Goal: Task Accomplishment & Management: Contribute content

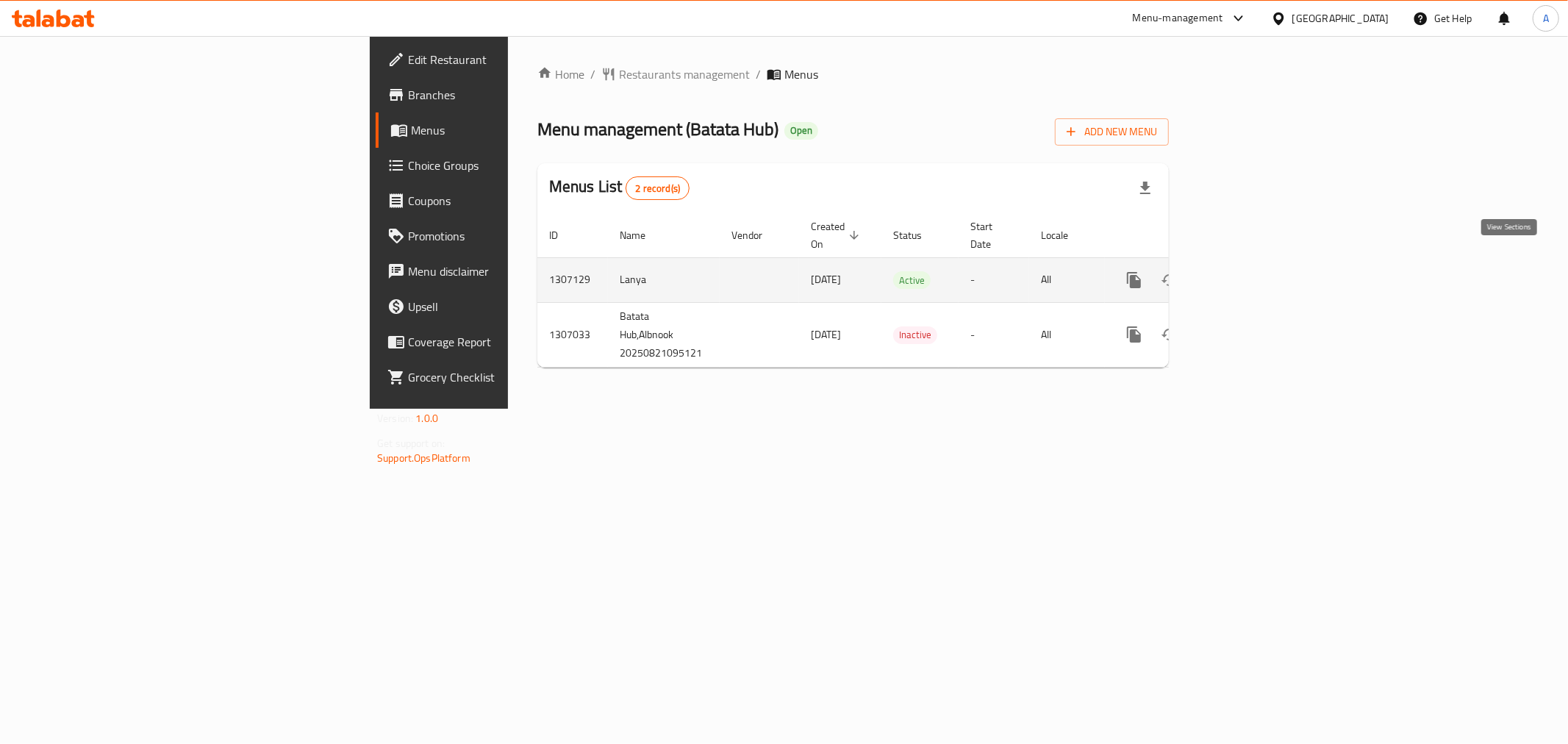
click at [1257, 263] on link "enhanced table" at bounding box center [1239, 280] width 35 height 35
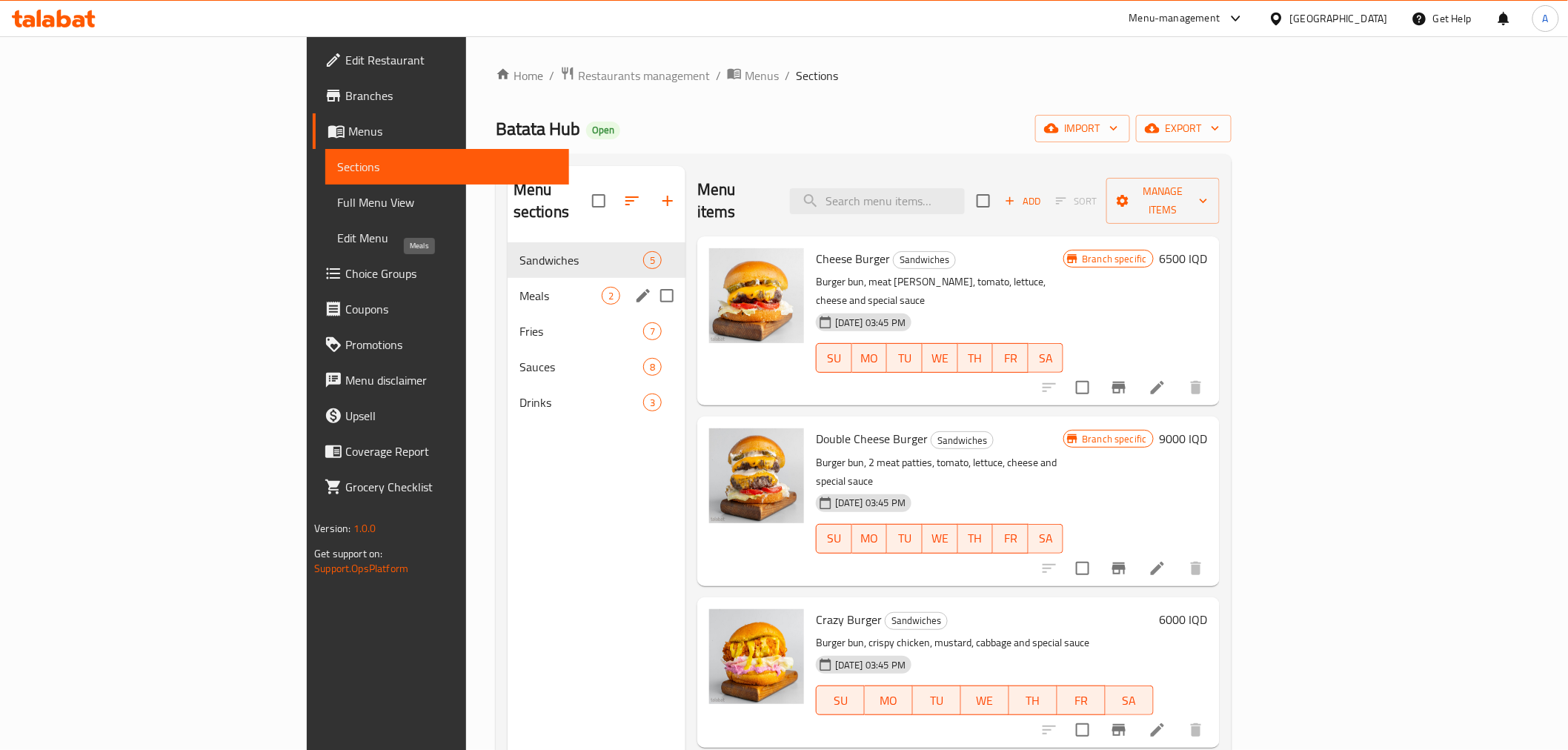
click at [519, 287] on span "Meals" at bounding box center [560, 296] width 82 height 17
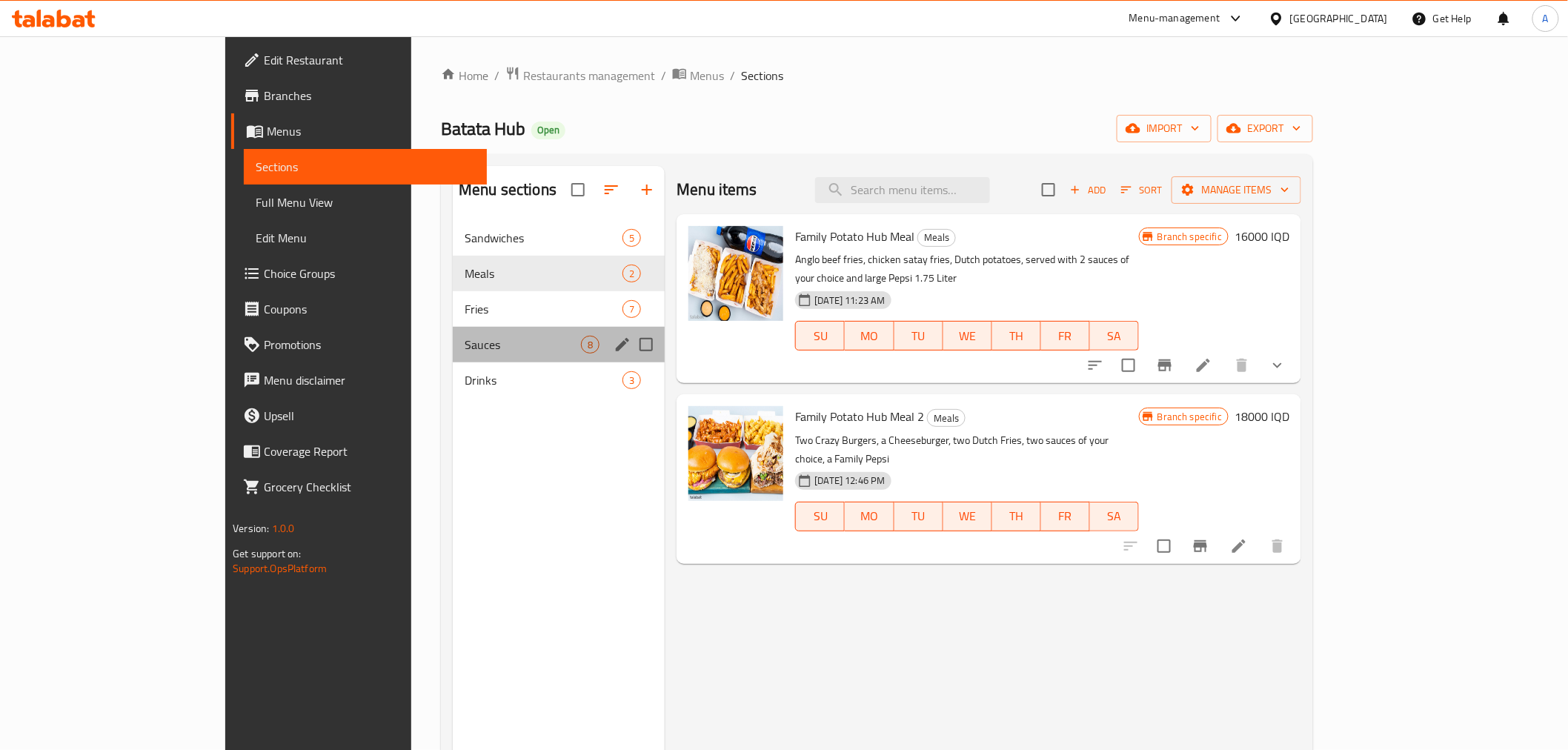
click at [452, 360] on div "Sauces 8" at bounding box center [558, 344] width 212 height 36
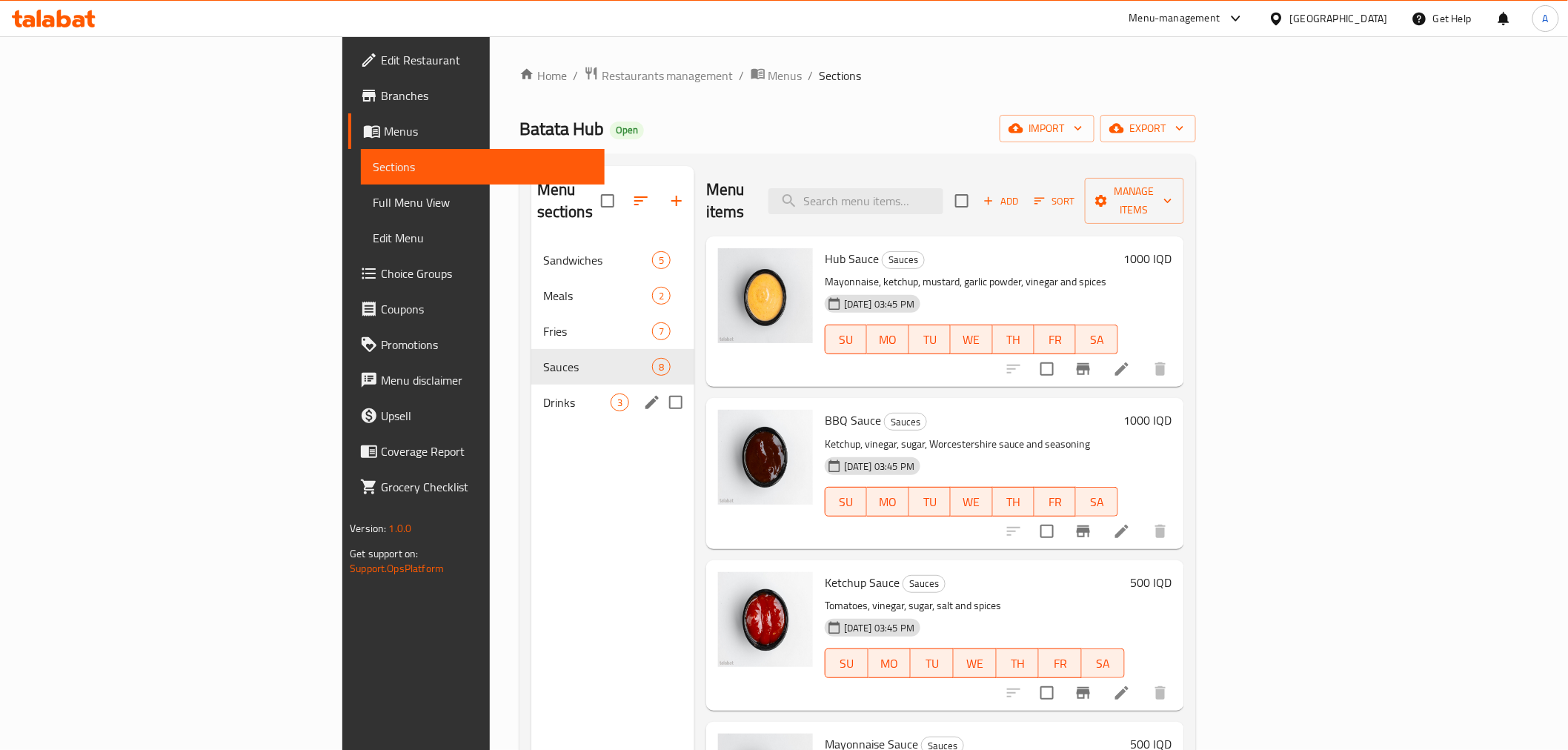
click at [531, 392] on div "Drinks 3" at bounding box center [612, 402] width 163 height 36
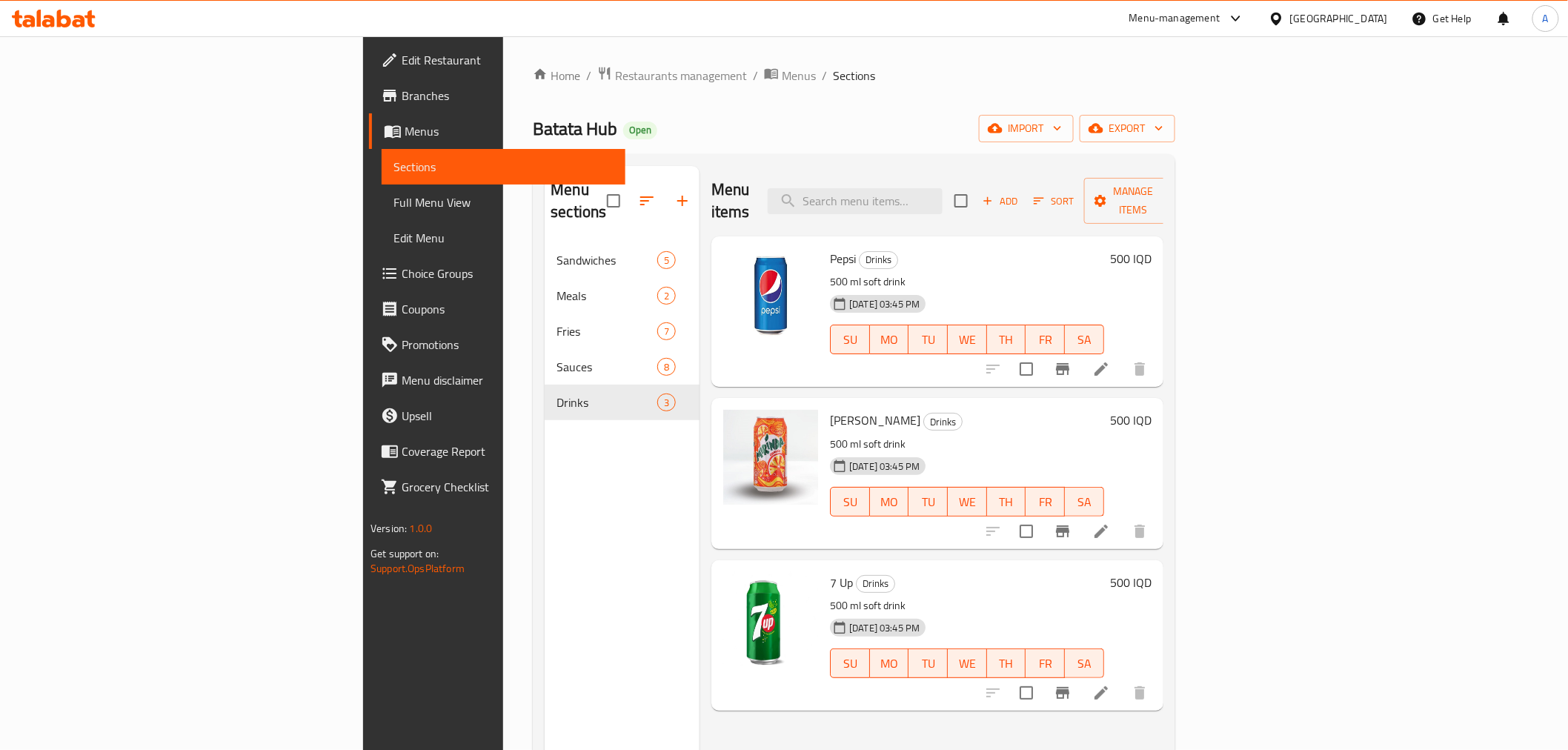
click at [1151, 248] on h6 "500 IQD" at bounding box center [1130, 258] width 42 height 20
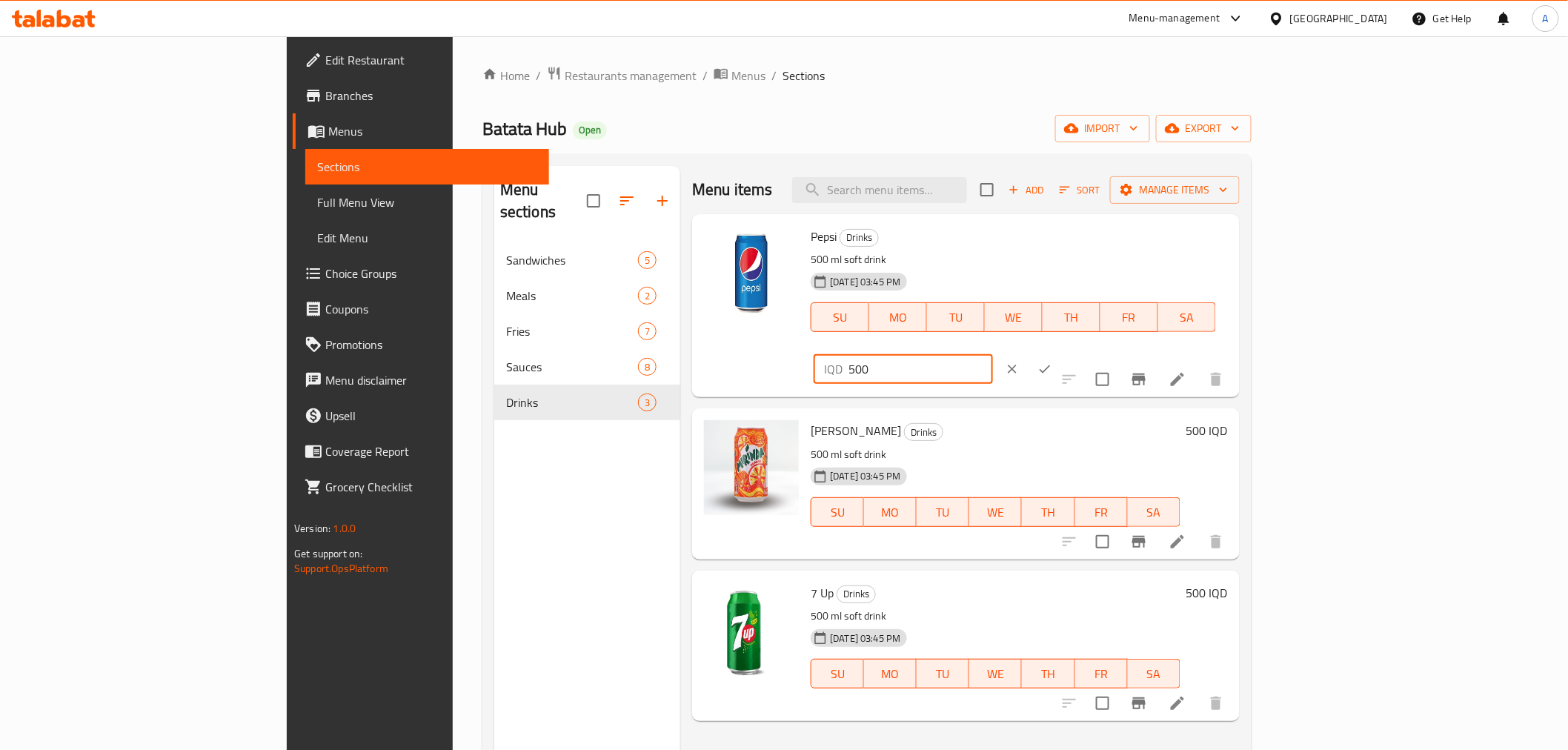
drag, startPoint x: 1390, startPoint y: 242, endPoint x: 1183, endPoint y: 245, distance: 207.0
click at [1183, 245] on div "Pepsi Drinks 500 ml soft drink [DATE] 03:45 PM SU MO TU WE TH FR SA IQD 500 ​" at bounding box center [1018, 305] width 428 height 171
type input "750"
click at [1052, 361] on icon "ok" at bounding box center [1044, 368] width 15 height 14
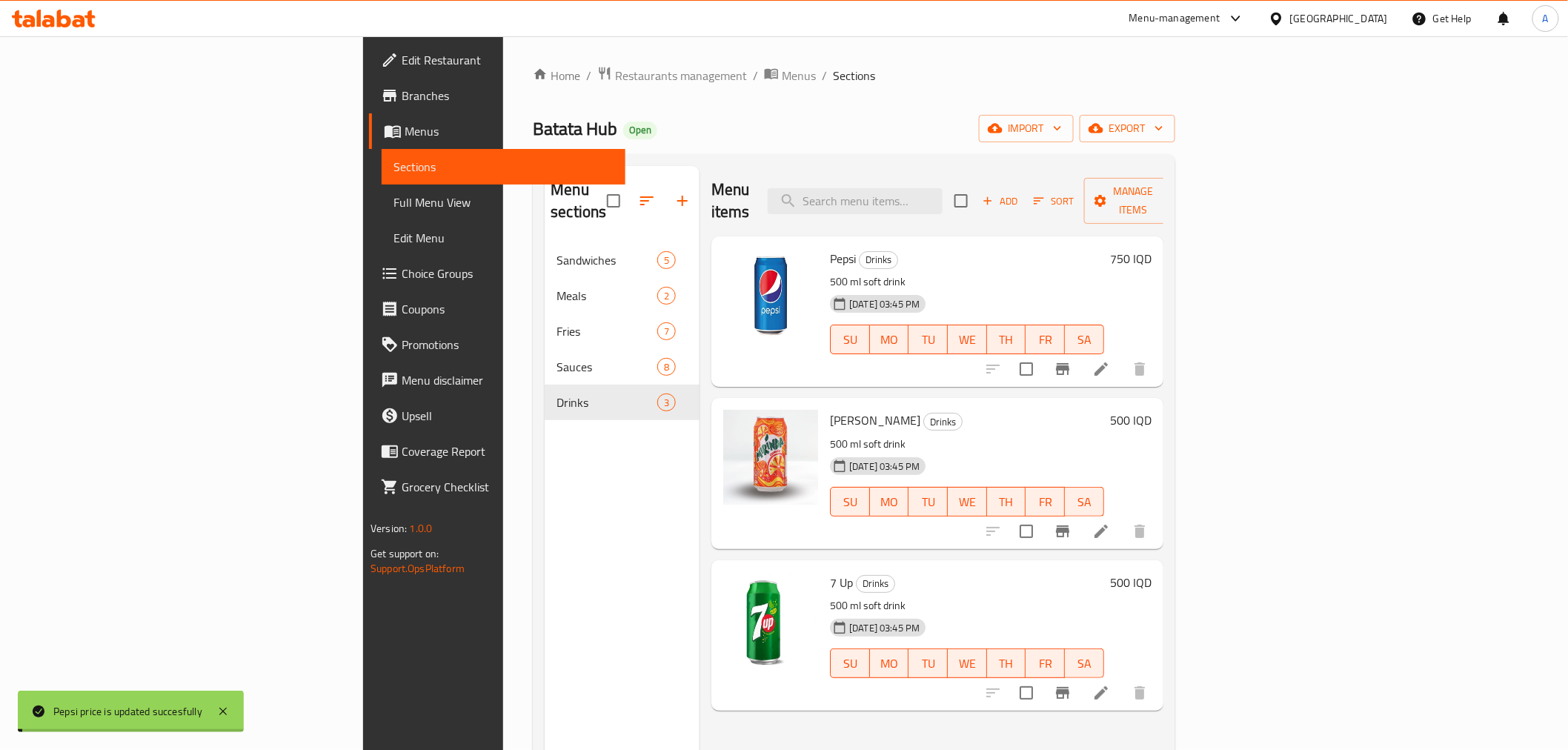
click at [1104, 410] on h6 "Mirinda Orange Drinks" at bounding box center [967, 419] width 275 height 20
click at [1151, 410] on h6 "500 IQD" at bounding box center [1130, 419] width 42 height 20
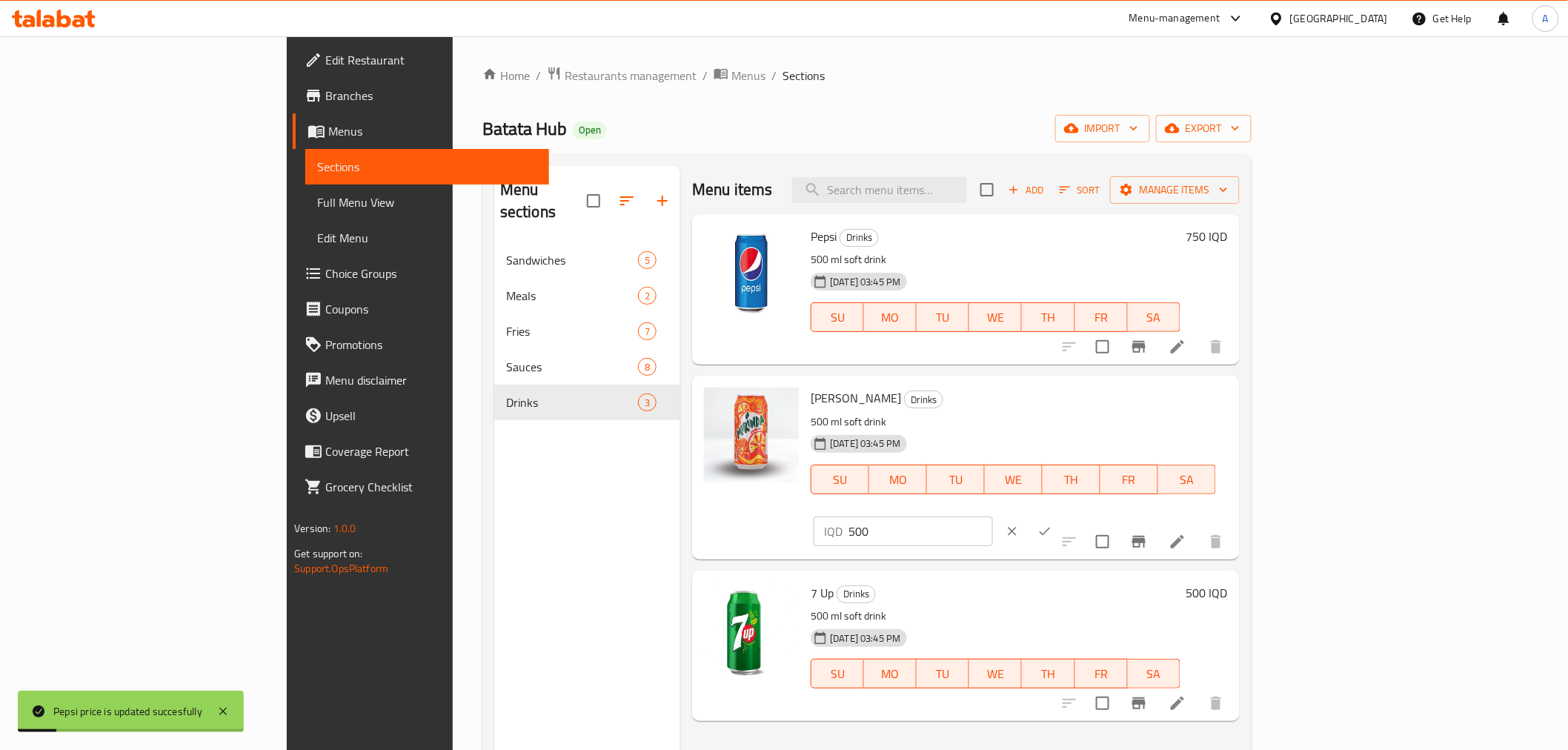
click at [992, 516] on input "500" at bounding box center [919, 531] width 144 height 30
paste input "75"
type input "750"
click at [1052, 524] on icon "ok" at bounding box center [1044, 531] width 15 height 14
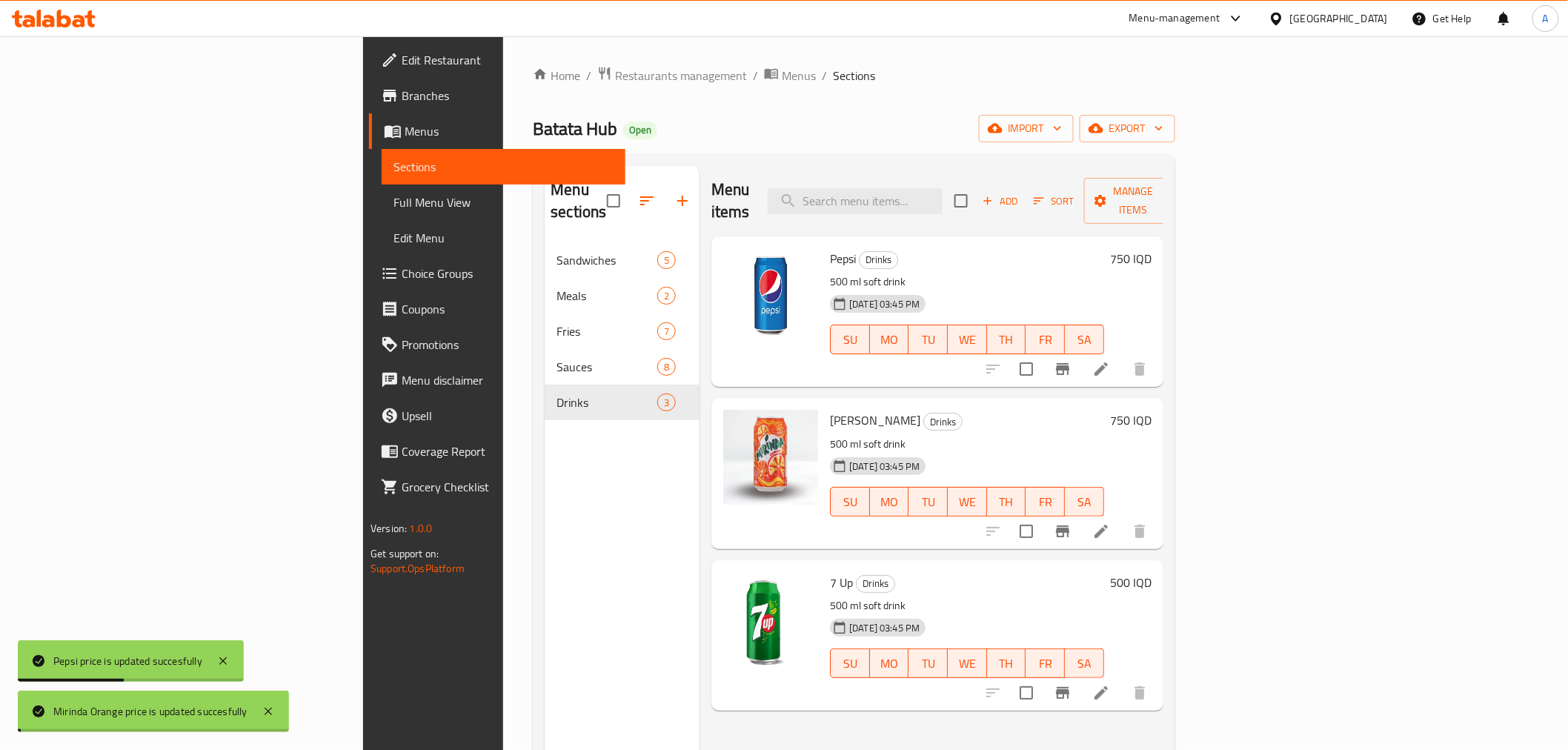
click at [1151, 572] on h6 "500 IQD" at bounding box center [1130, 582] width 42 height 20
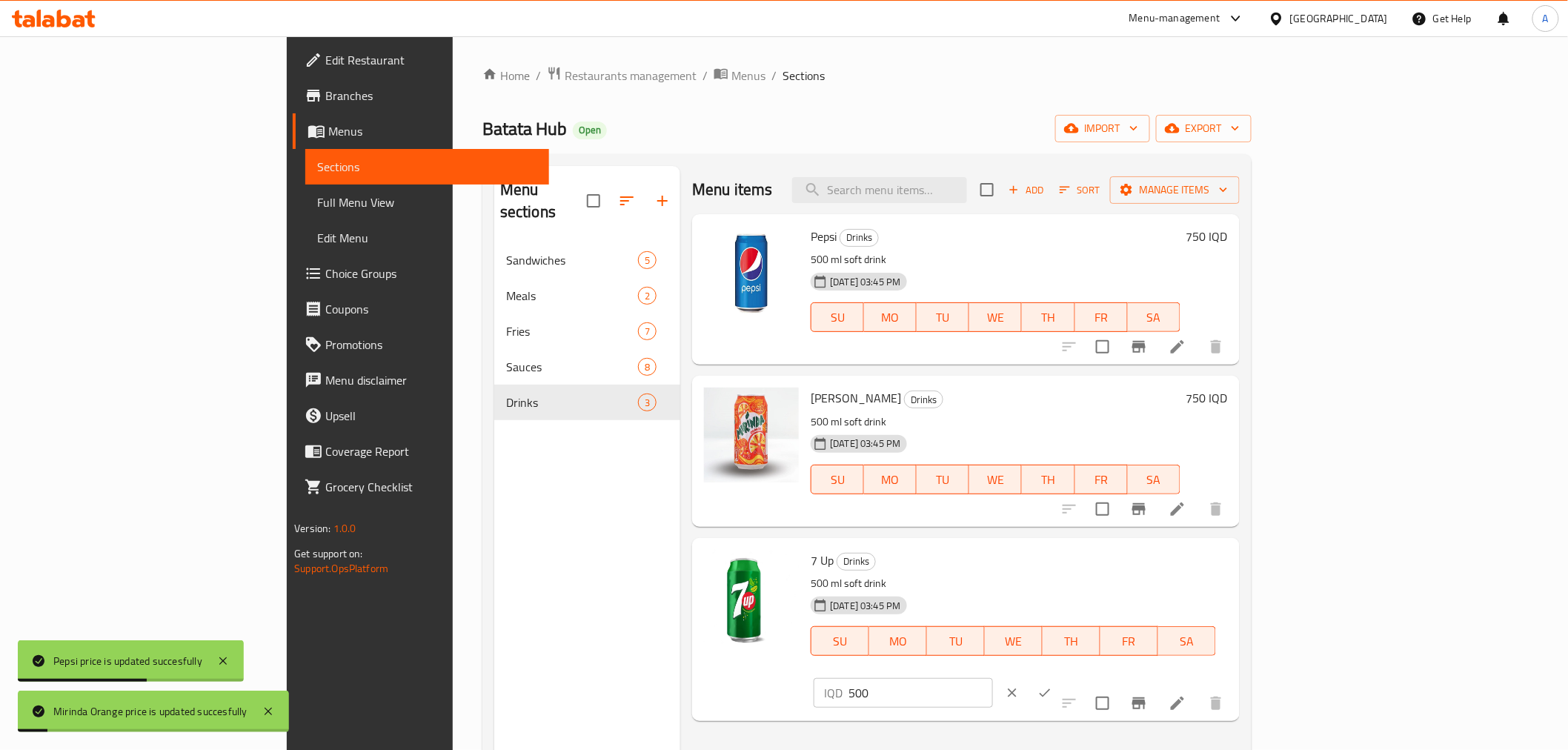
click at [992, 678] on input "500" at bounding box center [919, 692] width 144 height 30
paste input "75"
type input "750"
click at [1052, 685] on icon "ok" at bounding box center [1044, 692] width 15 height 14
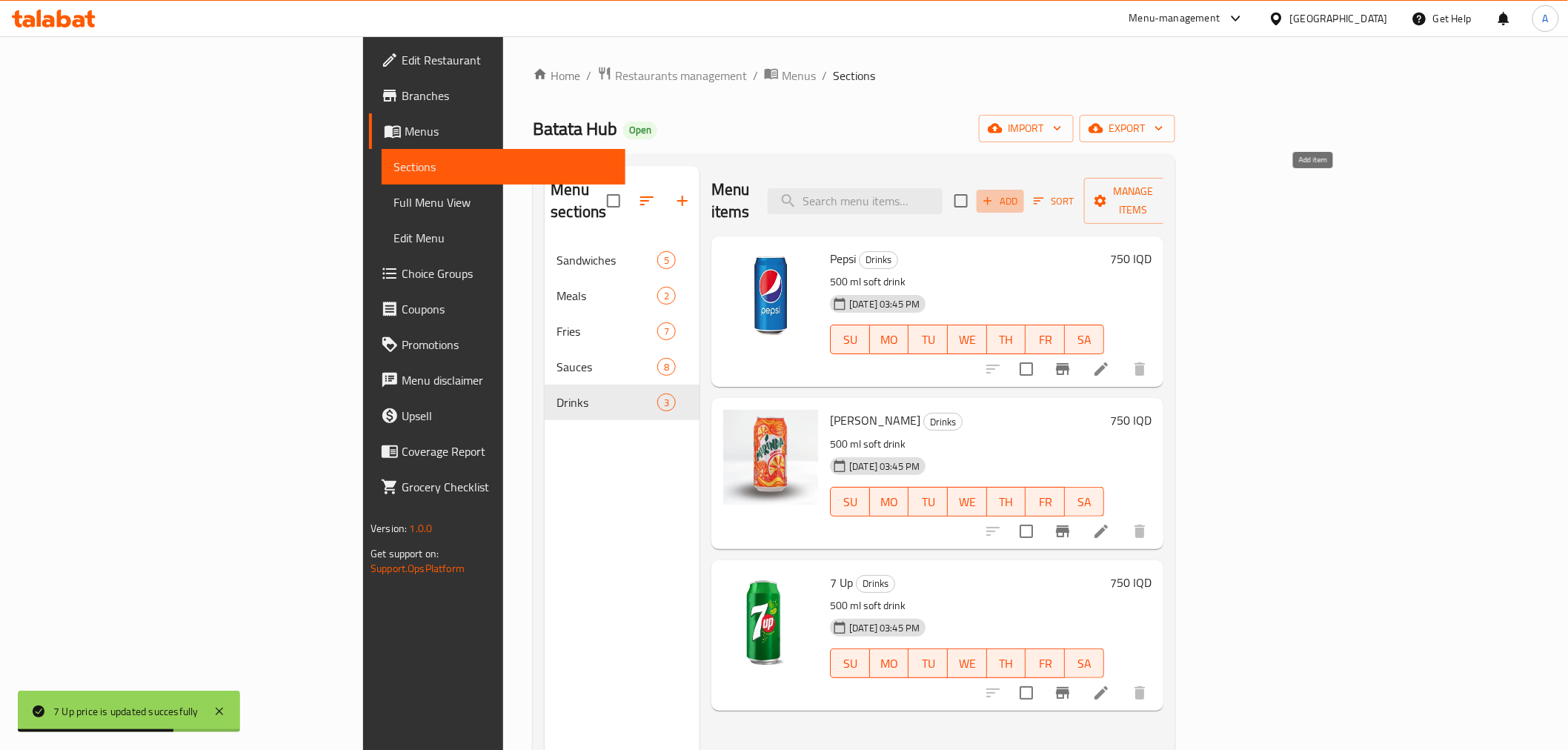
click at [1020, 192] on span "Add" at bounding box center [1000, 201] width 40 height 17
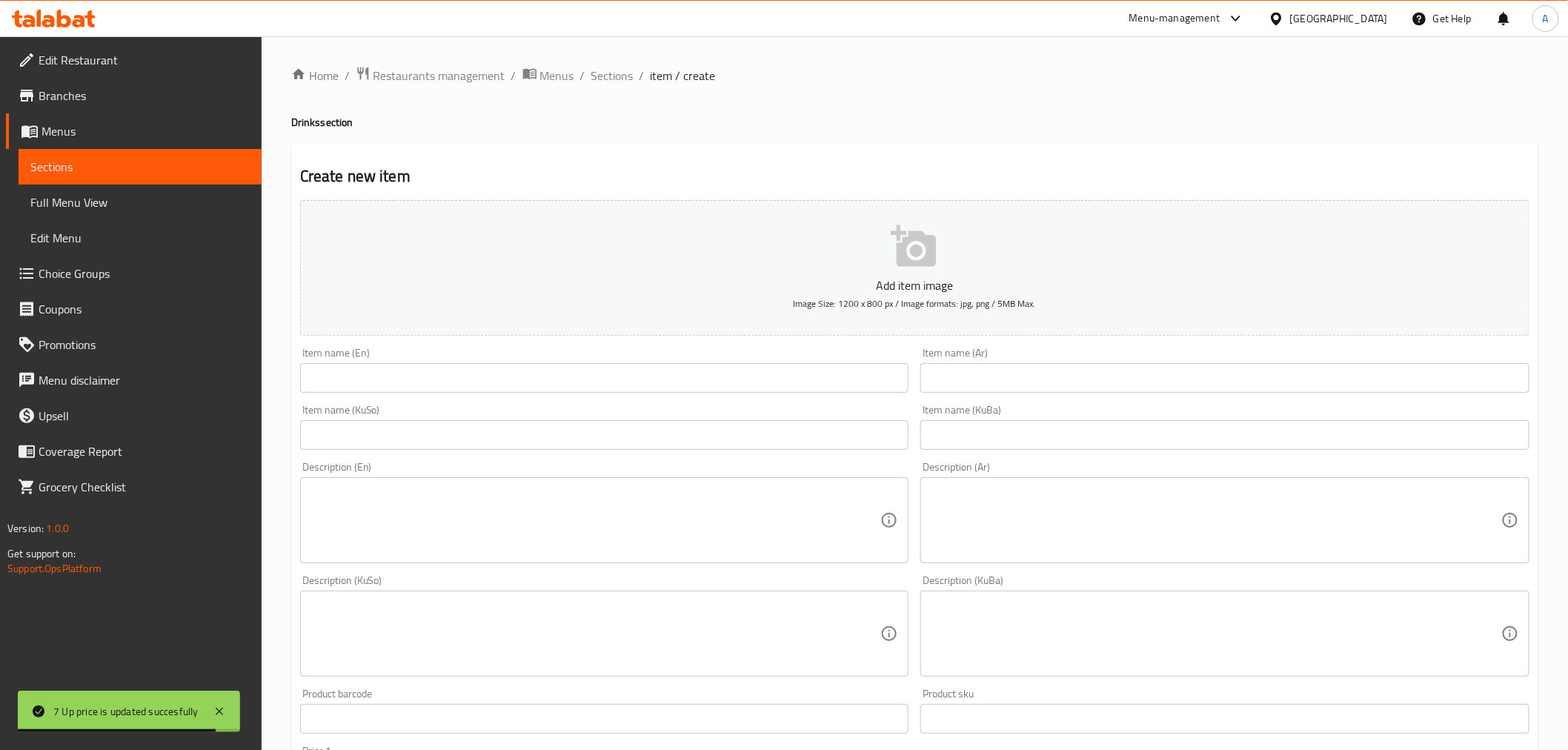
click at [521, 384] on input "text" at bounding box center [604, 378] width 609 height 30
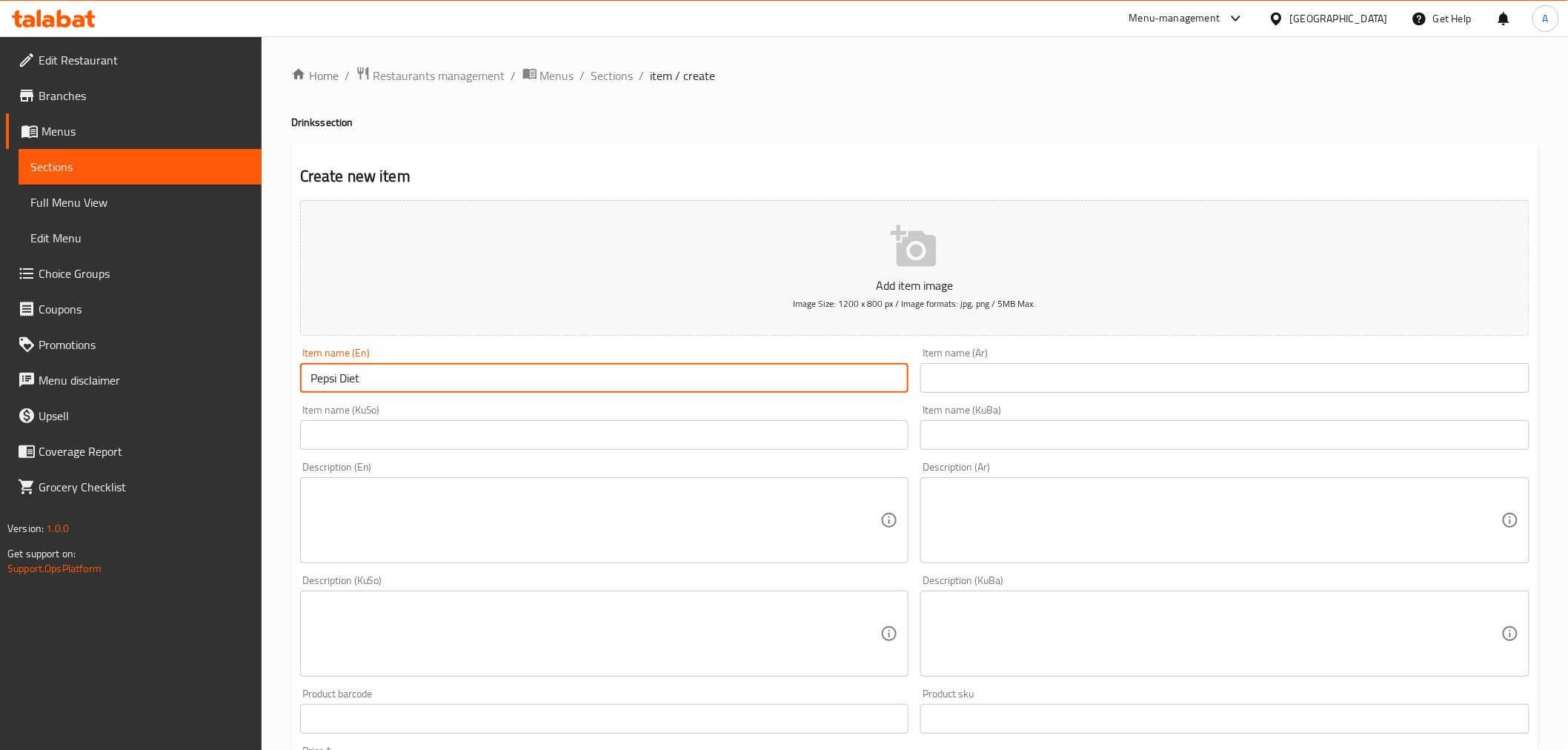
type input "Pepsi Diet"
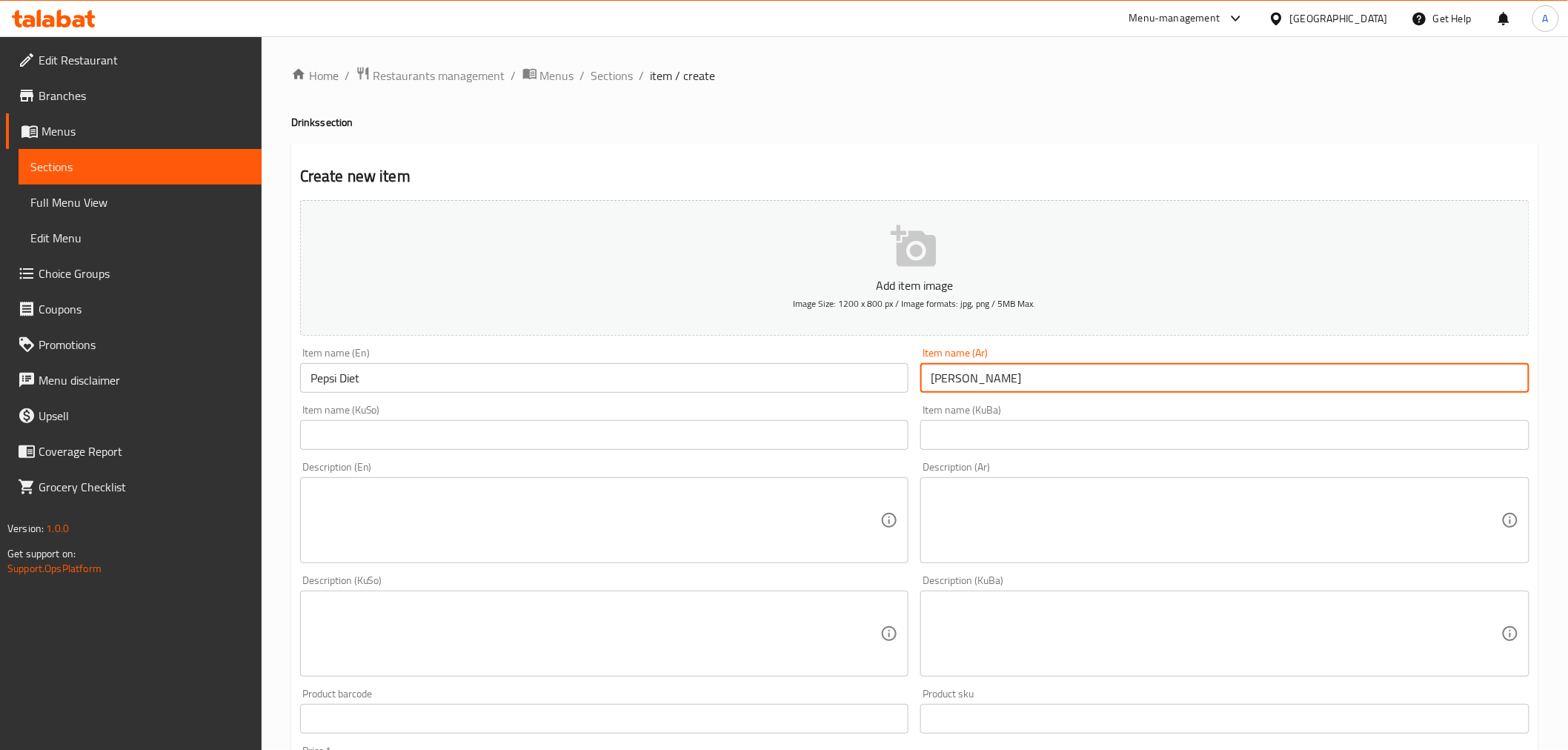
type input "[PERSON_NAME]"
click at [475, 503] on textarea at bounding box center [595, 520] width 570 height 71
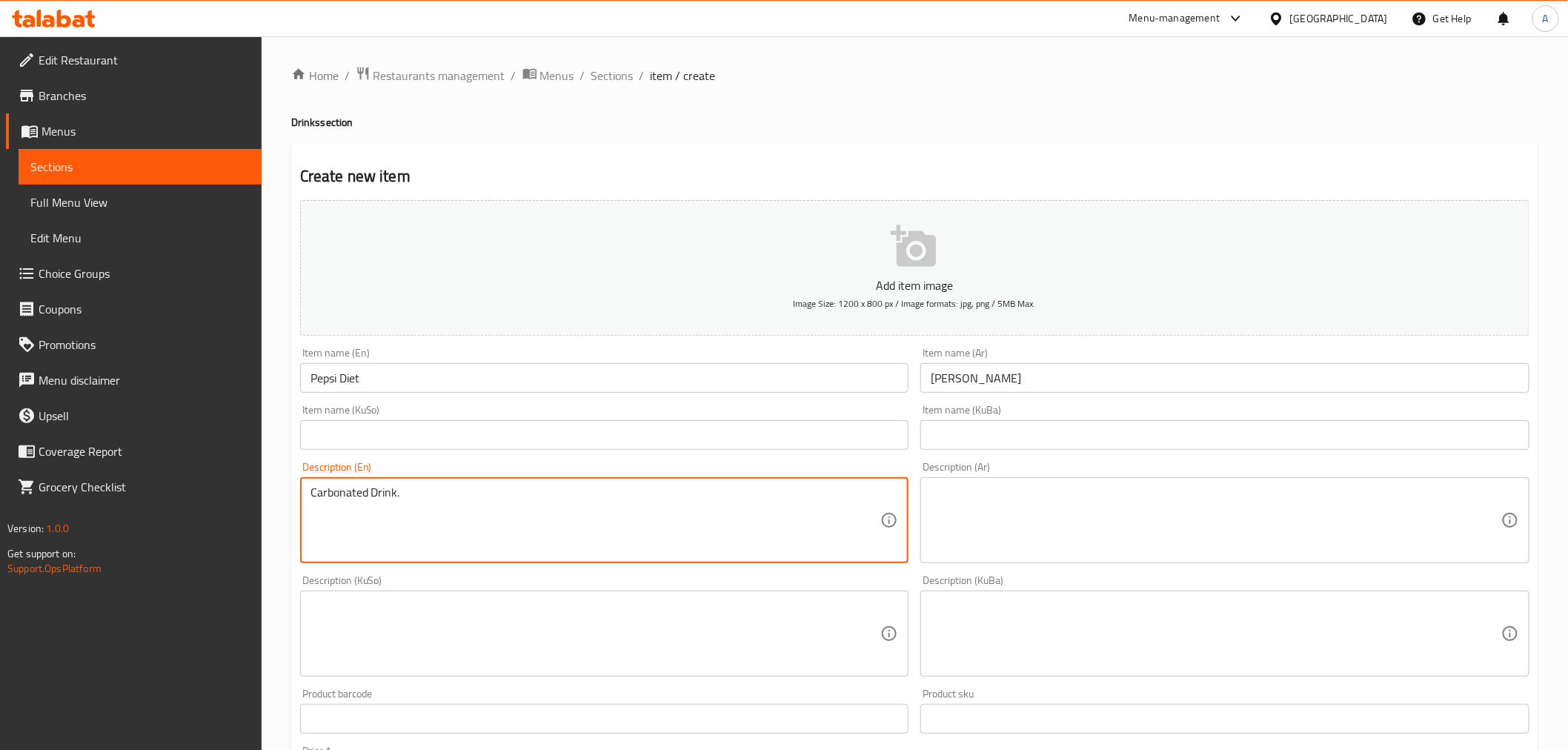
type textarea "Carbonated Drink."
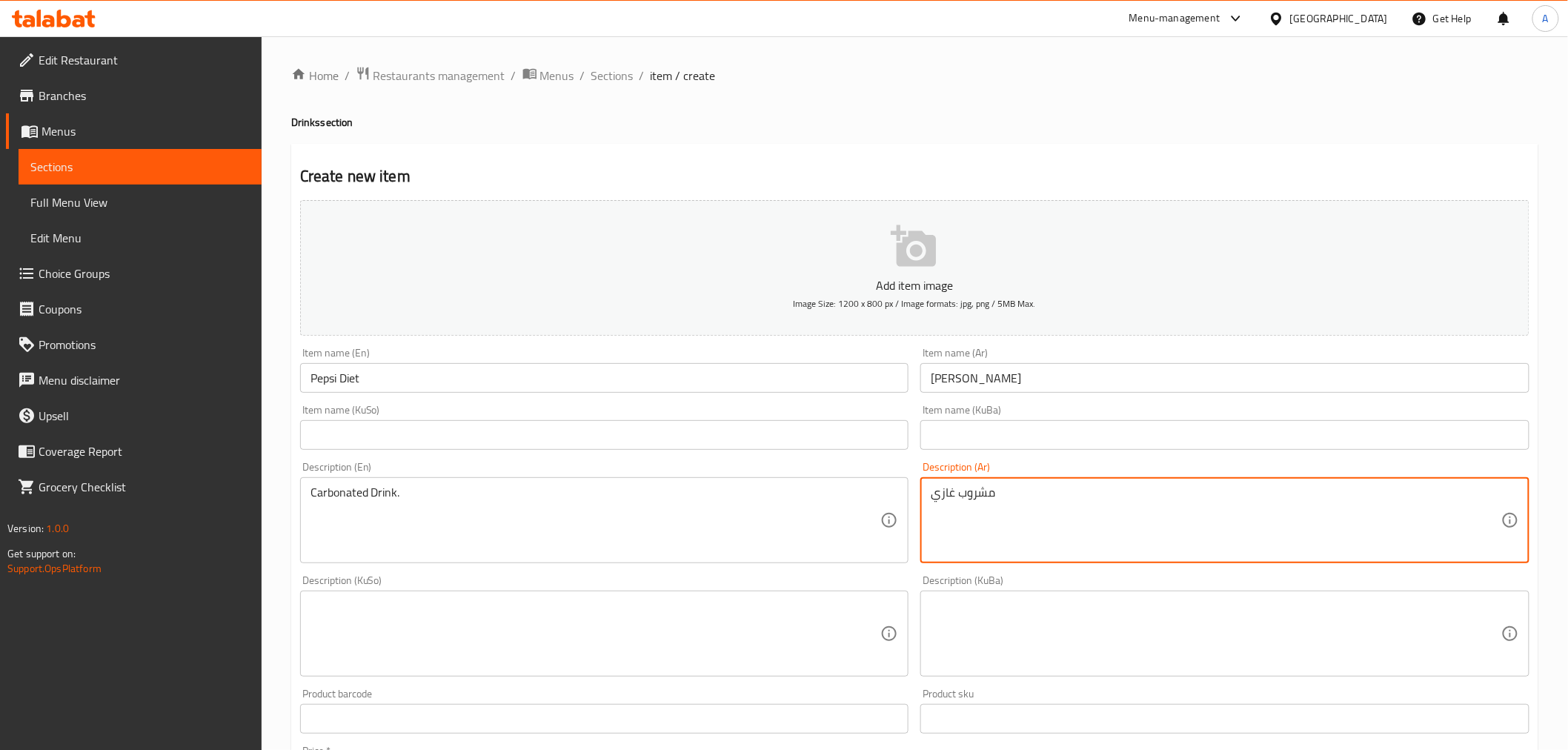
scroll to position [464, 0]
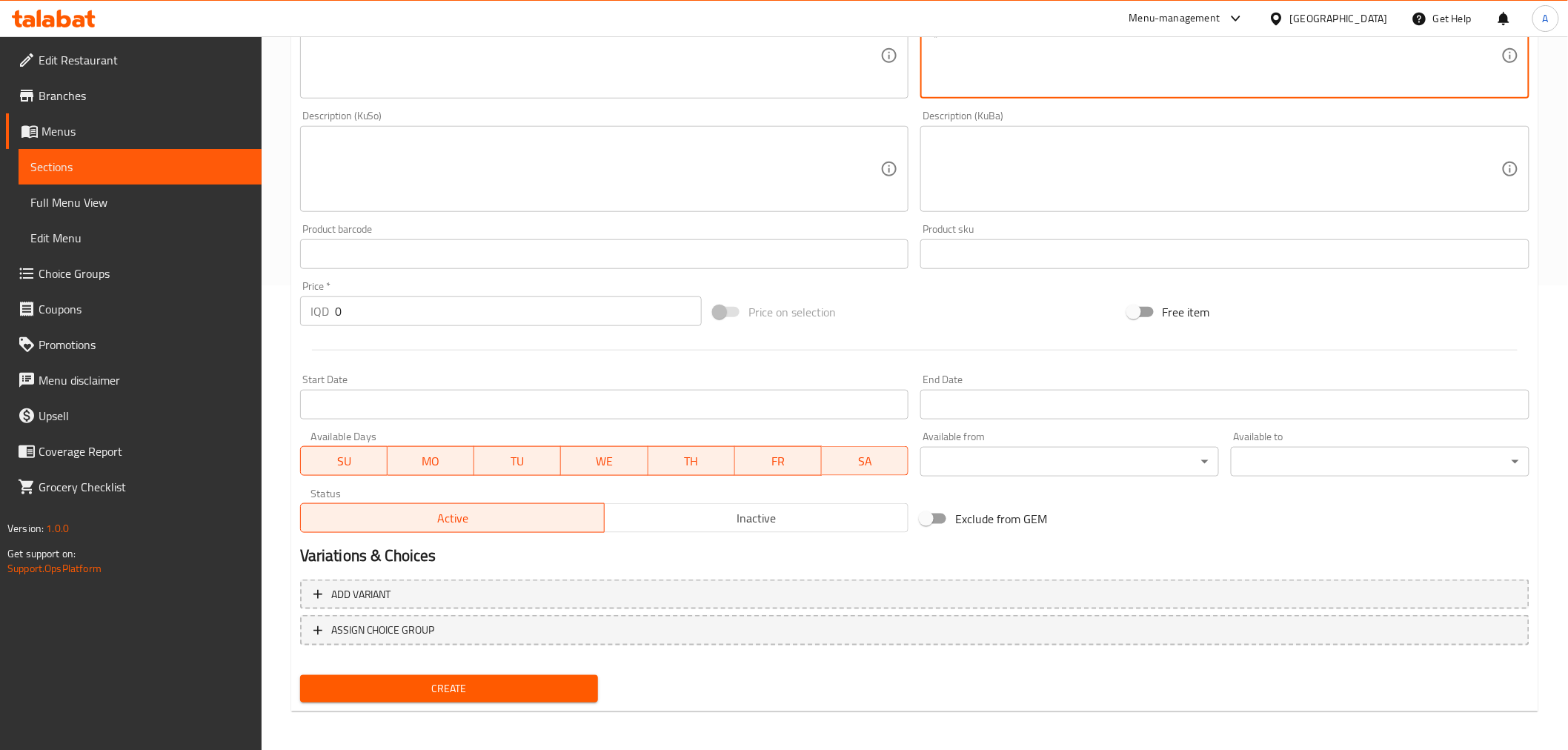
type textarea "مشروب غازي"
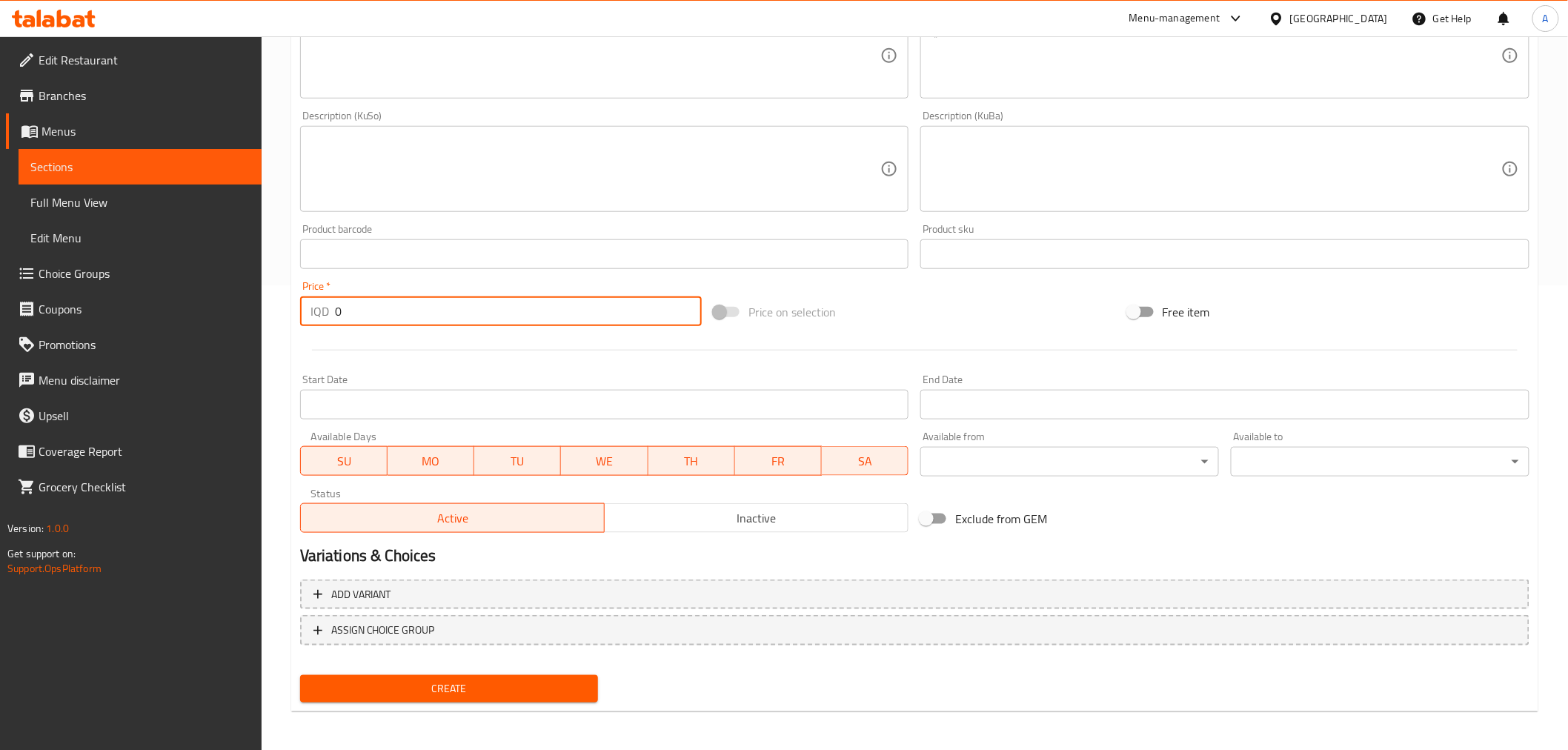
drag, startPoint x: 373, startPoint y: 312, endPoint x: 305, endPoint y: 319, distance: 68.4
click at [305, 319] on div "IQD 0 Price *" at bounding box center [500, 311] width 401 height 30
type input "750"
click at [468, 702] on div "Create" at bounding box center [449, 688] width 310 height 40
click at [468, 701] on div "Create" at bounding box center [449, 688] width 310 height 40
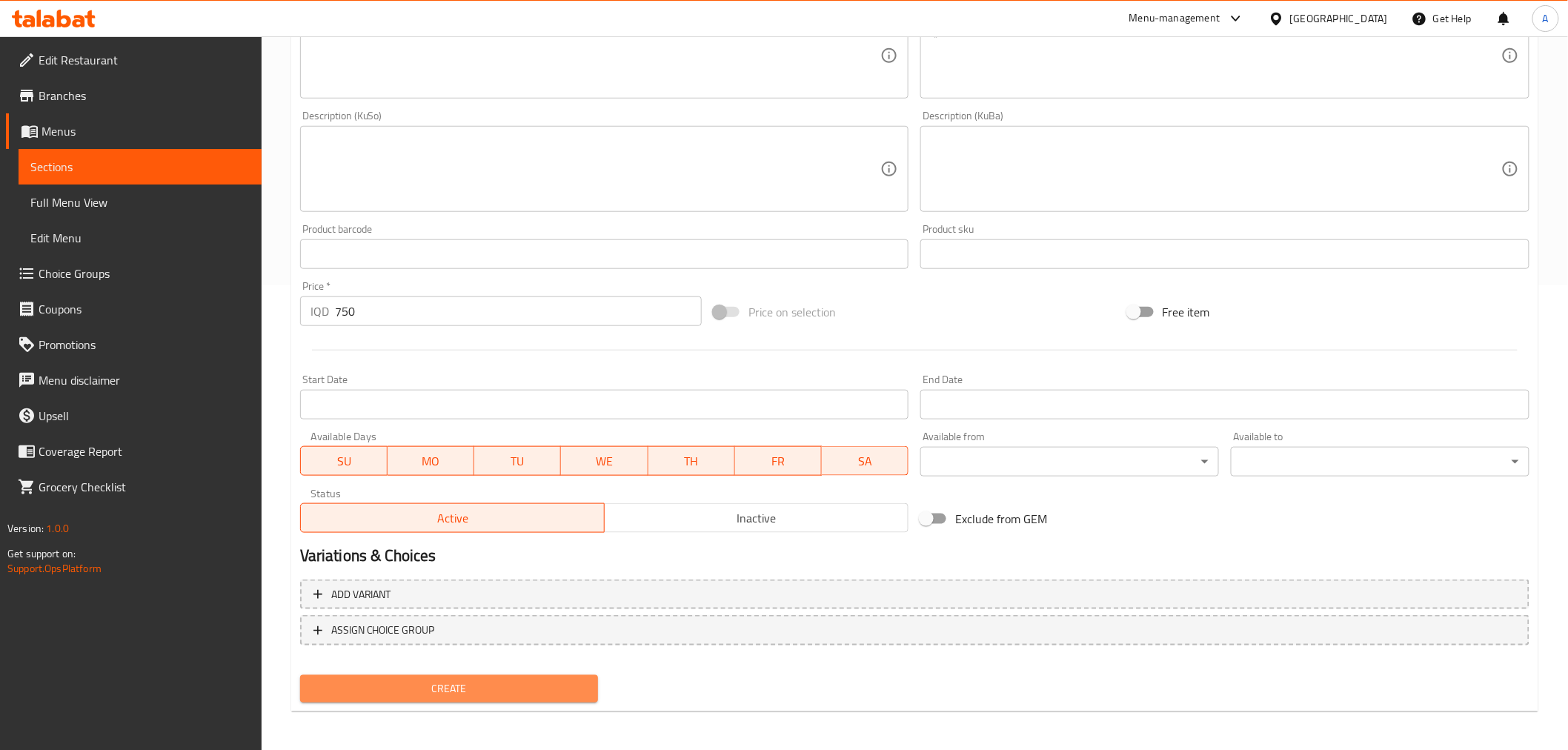
click at [479, 684] on span "Create" at bounding box center [450, 688] width 275 height 18
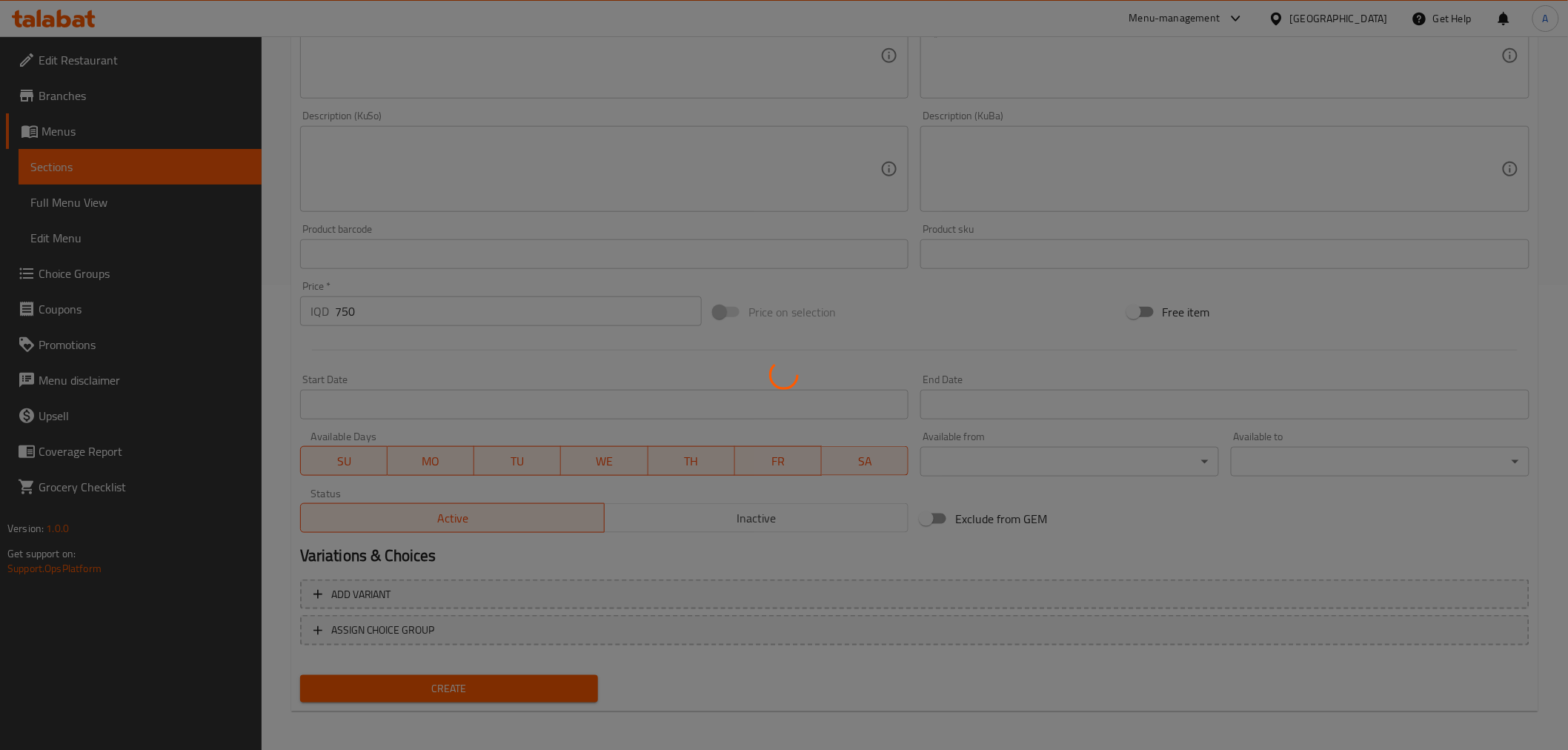
type input "0"
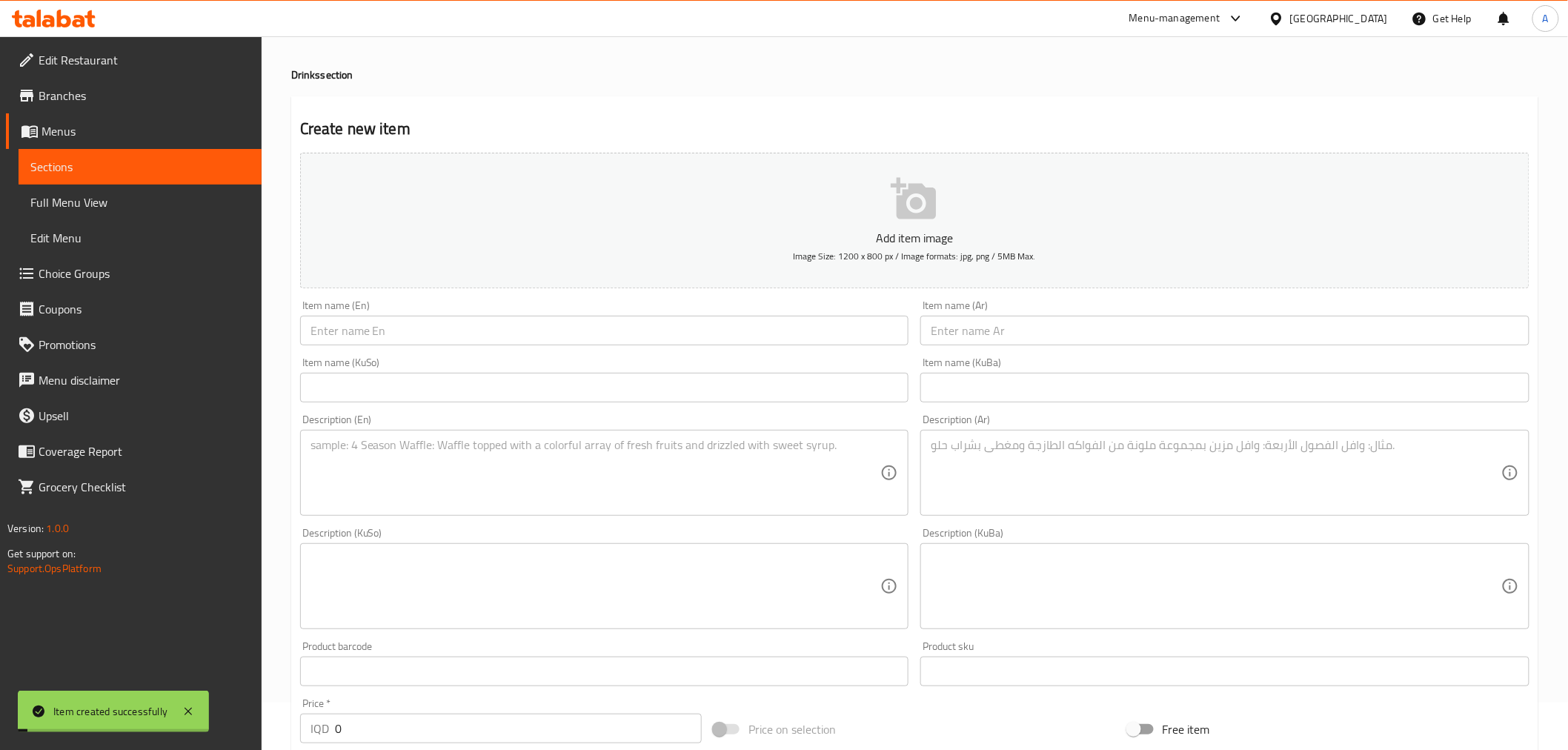
scroll to position [0, 0]
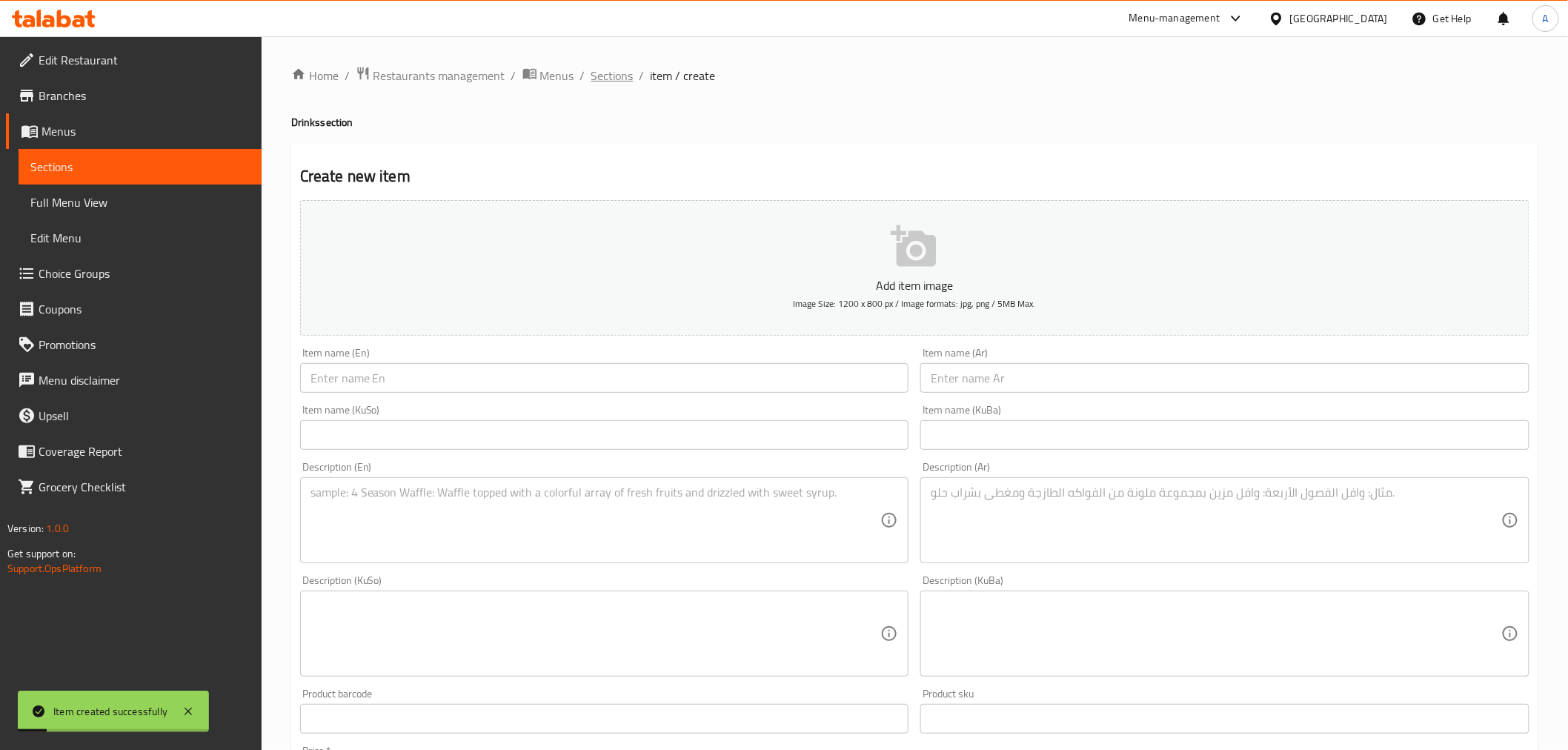
click at [626, 77] on span "Sections" at bounding box center [613, 75] width 43 height 17
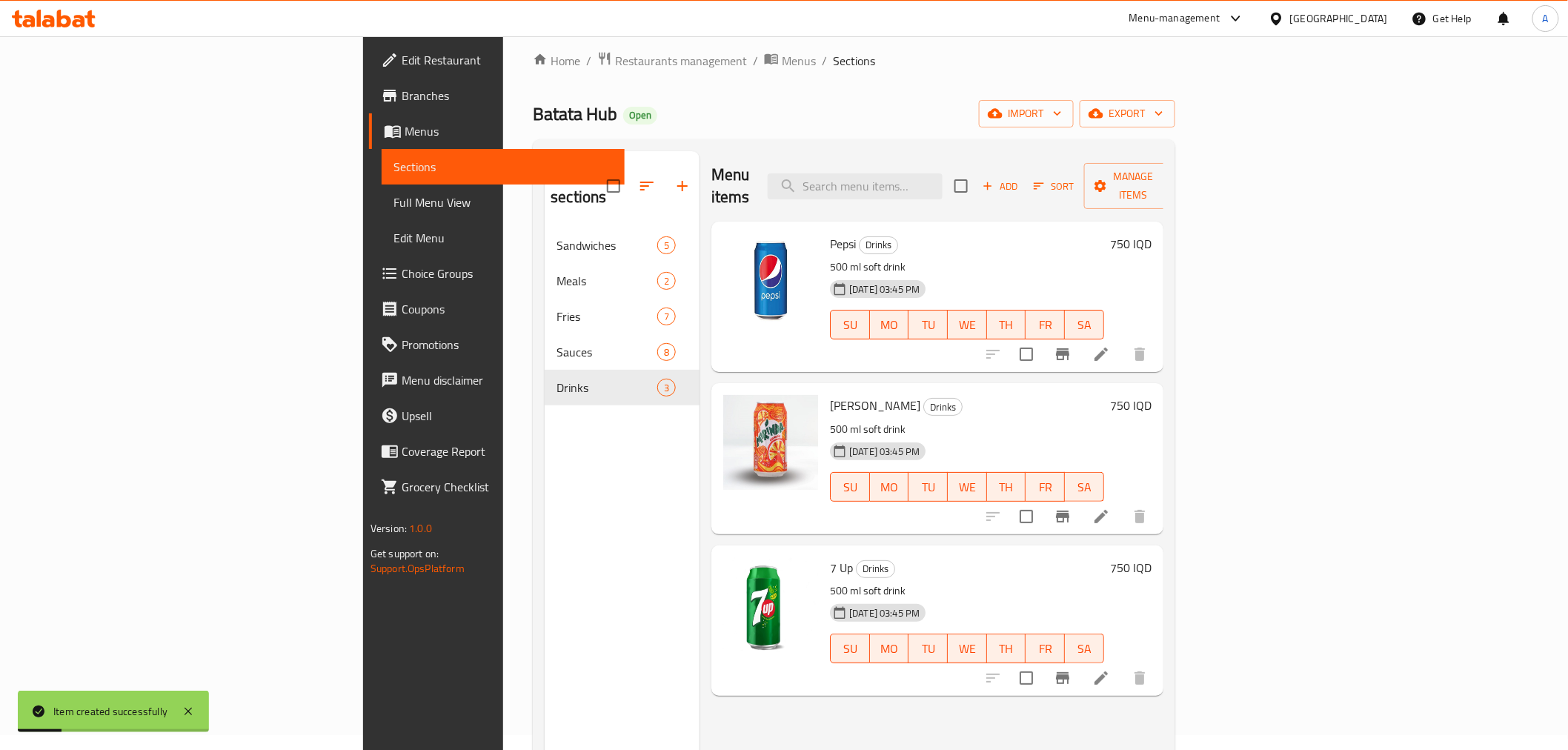
scroll to position [208, 0]
